Goal: Task Accomplishment & Management: Manage account settings

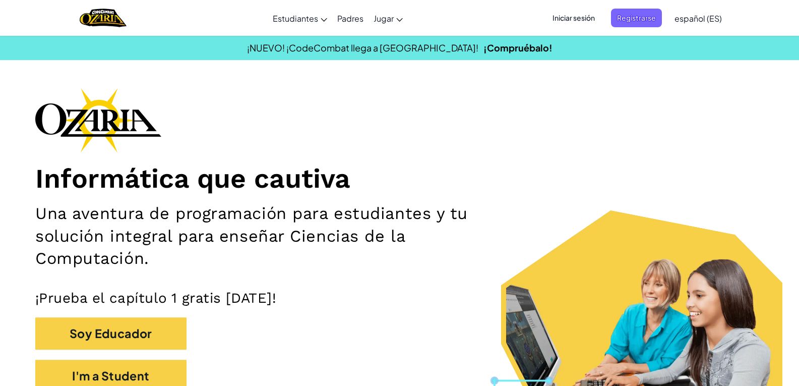
drag, startPoint x: 754, startPoint y: 36, endPoint x: 755, endPoint y: 30, distance: 6.1
click at [758, 36] on section "¡NUEVO! ¡CodeCombat llega a [GEOGRAPHIC_DATA]! ¡Compruébalo!" at bounding box center [399, 47] width 799 height 25
click at [567, 14] on span "Iniciar sesión" at bounding box center [573, 18] width 54 height 19
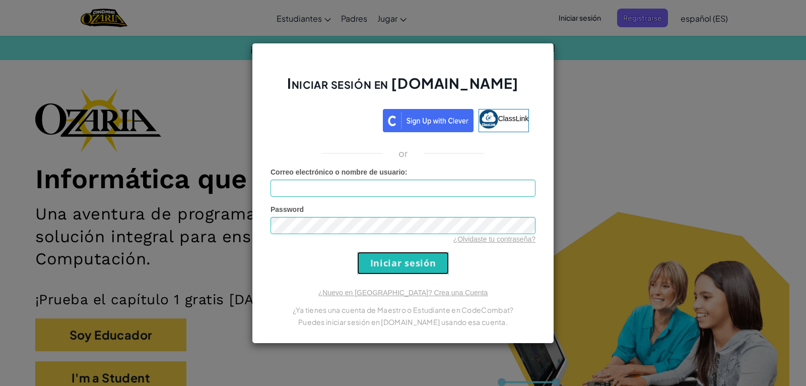
click at [413, 260] on input "Iniciar sesión" at bounding box center [403, 262] width 92 height 23
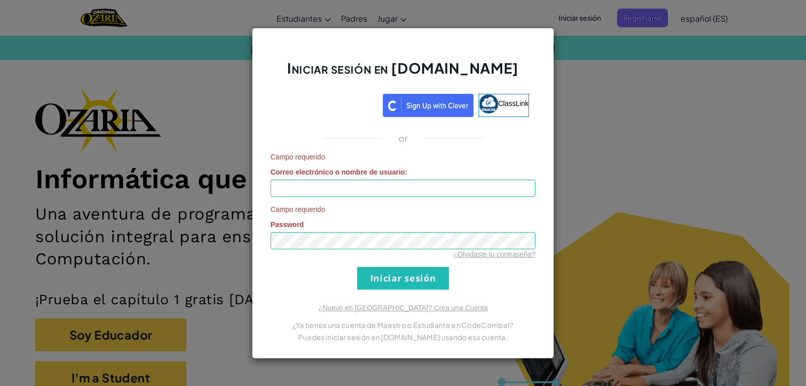
drag, startPoint x: 593, startPoint y: 42, endPoint x: 480, endPoint y: 60, distance: 114.3
click at [487, 47] on div "Iniciar sesión en [DOMAIN_NAME] ClassLink or Campo requerido Correo electrónico…" at bounding box center [403, 193] width 302 height 331
drag, startPoint x: 480, startPoint y: 60, endPoint x: 475, endPoint y: 72, distance: 12.8
click at [475, 72] on div "Iniciar sesión en [DOMAIN_NAME] ClassLink or Campo requerido Correo electrónico…" at bounding box center [403, 193] width 302 height 331
